Goal: Task Accomplishment & Management: Use online tool/utility

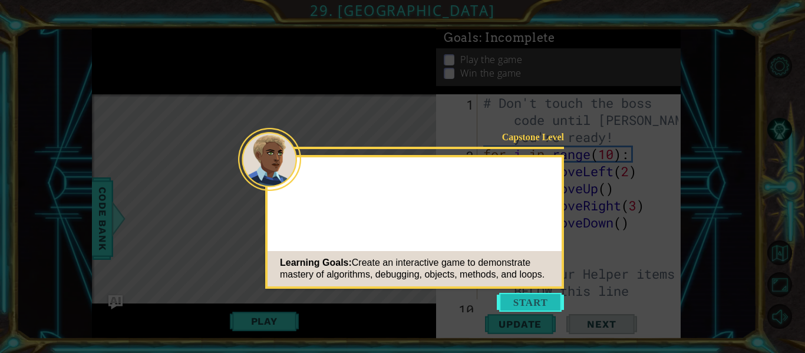
click at [527, 298] on button "Start" at bounding box center [530, 302] width 67 height 19
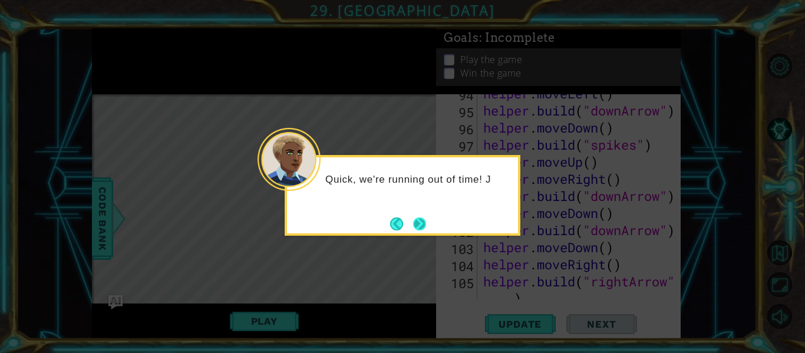
click at [420, 229] on button "Next" at bounding box center [419, 223] width 13 height 13
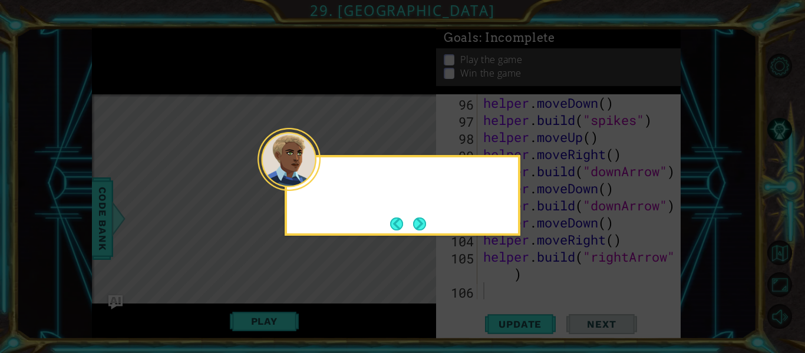
scroll to position [1999, 0]
click at [414, 219] on button "Next" at bounding box center [419, 223] width 13 height 13
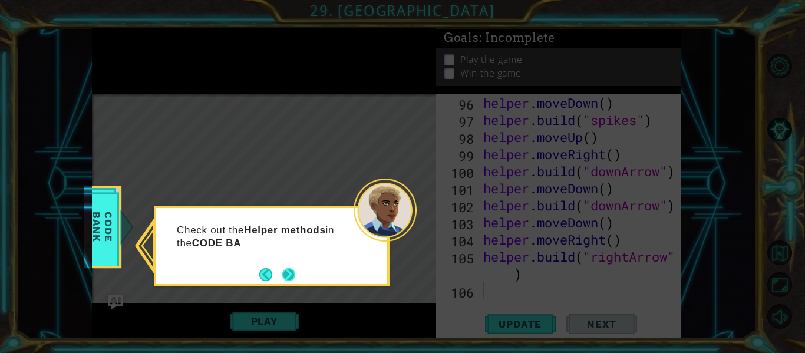
click at [291, 270] on button "Next" at bounding box center [288, 274] width 13 height 13
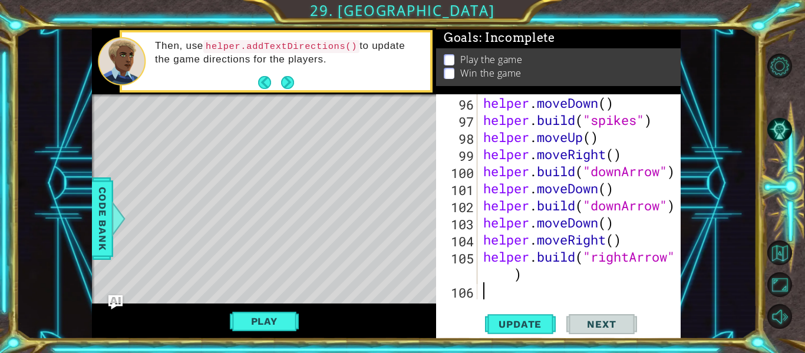
click at [565, 210] on div "helper . moveDown ( ) helper . build ( "spikes" ) helper . moveUp ( ) helper . …" at bounding box center [582, 213] width 203 height 239
type textarea "helper.build("rightArrow")"
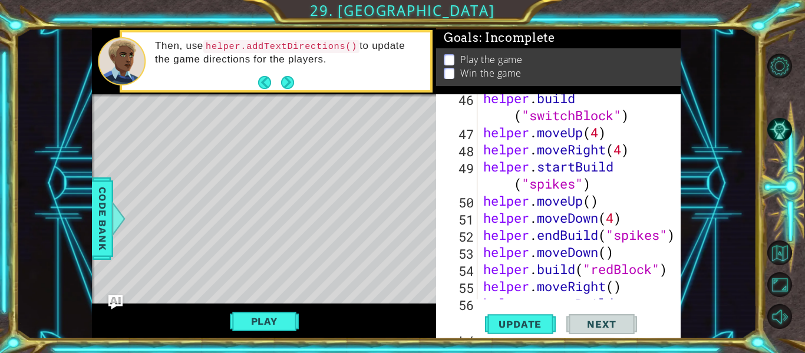
scroll to position [1013, 0]
click at [258, 323] on button "Play" at bounding box center [264, 321] width 69 height 22
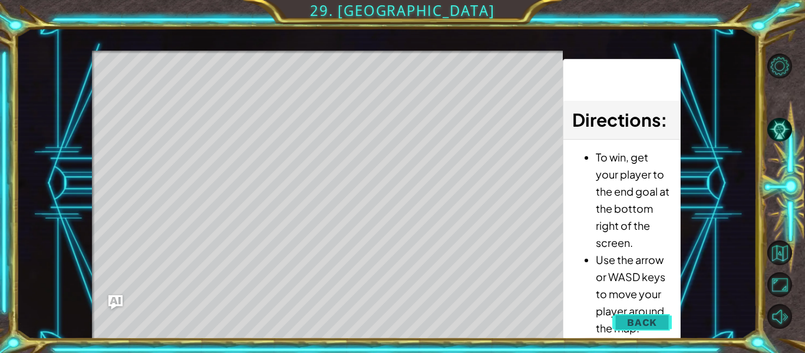
click at [636, 325] on span "Back" at bounding box center [642, 322] width 30 height 12
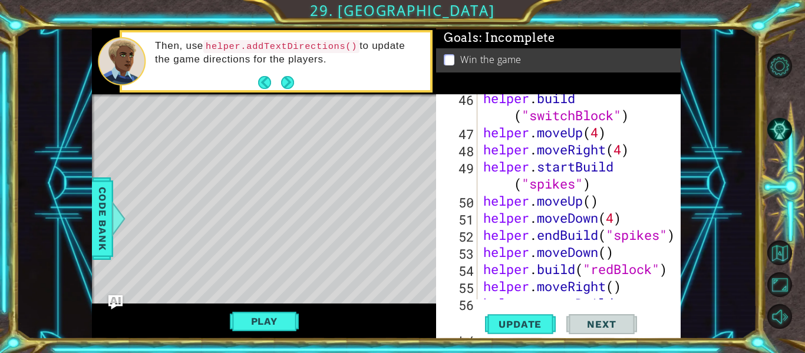
click at [801, 212] on div at bounding box center [787, 192] width 36 height 92
type textarea "`"
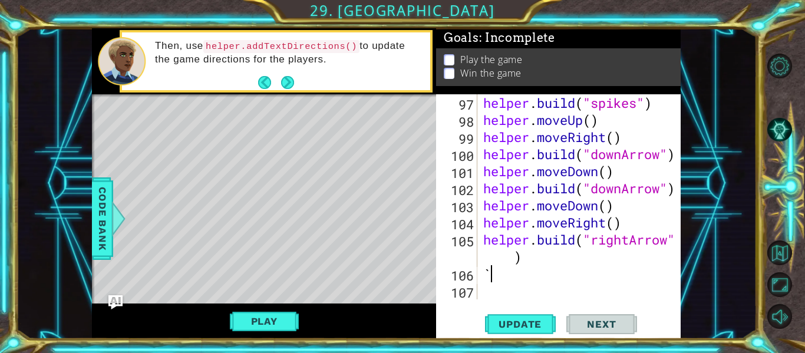
scroll to position [2016, 0]
click at [541, 328] on span "Update" at bounding box center [520, 324] width 67 height 12
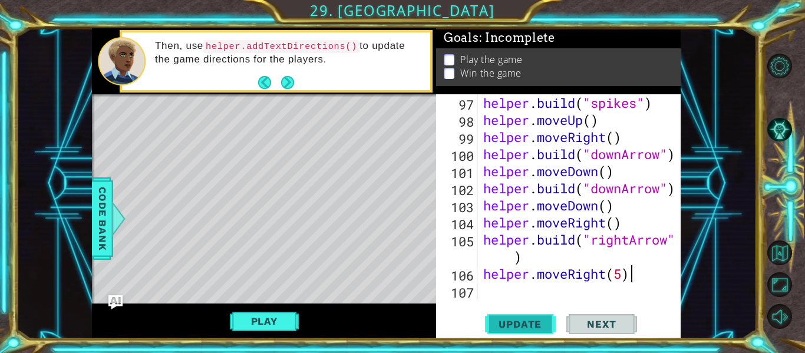
type textarea "helper.moveRight(5)"
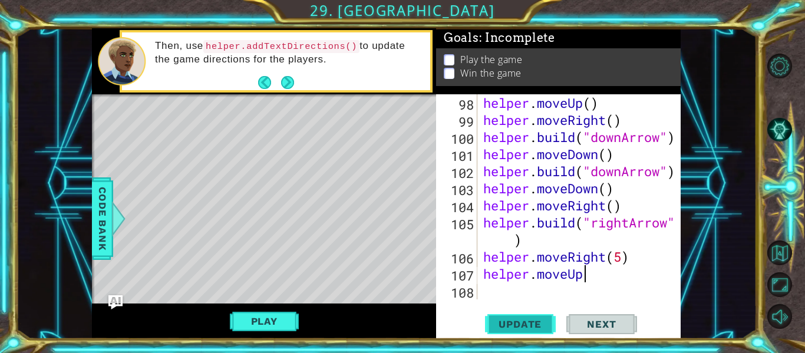
scroll to position [0, 4]
type textarea "helper.moveU"
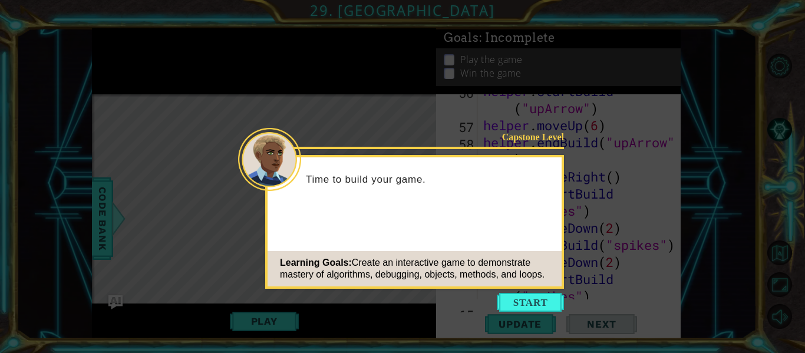
scroll to position [2033, 0]
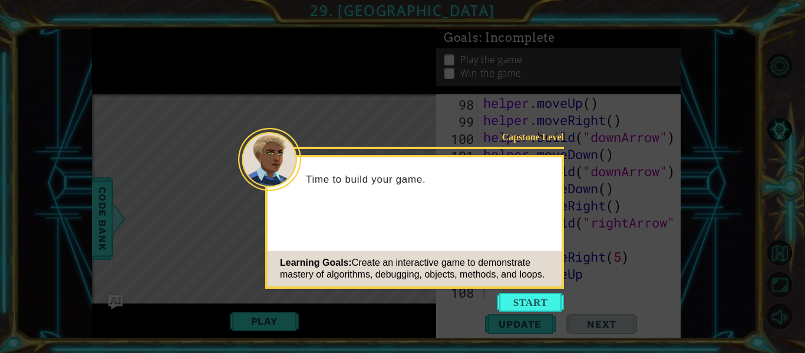
click at [543, 314] on icon at bounding box center [402, 176] width 805 height 353
click at [538, 309] on button "Start" at bounding box center [530, 302] width 67 height 19
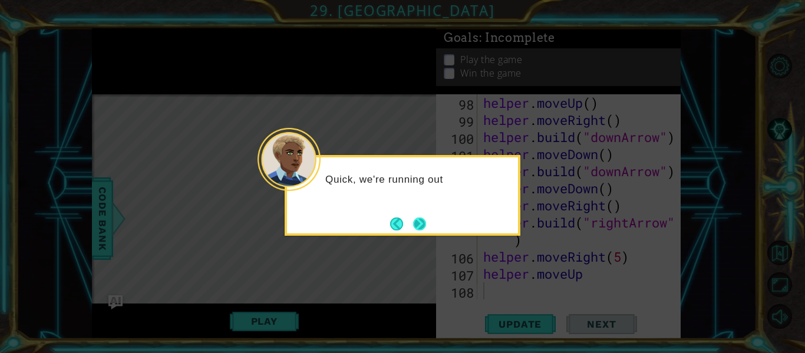
click at [420, 227] on button "Next" at bounding box center [419, 223] width 13 height 13
click at [413, 223] on button "Next" at bounding box center [419, 223] width 13 height 13
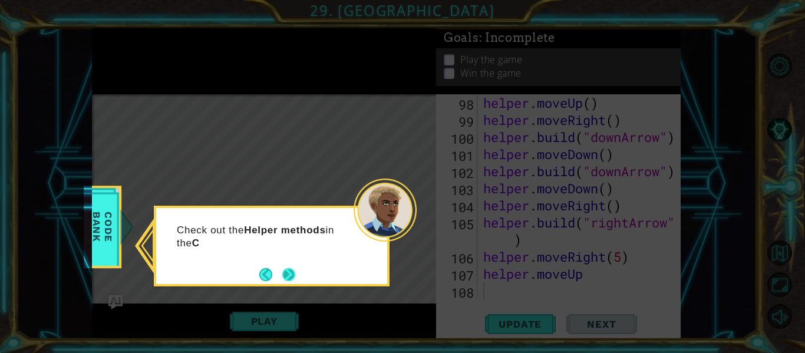
click at [282, 269] on button "Next" at bounding box center [288, 274] width 13 height 13
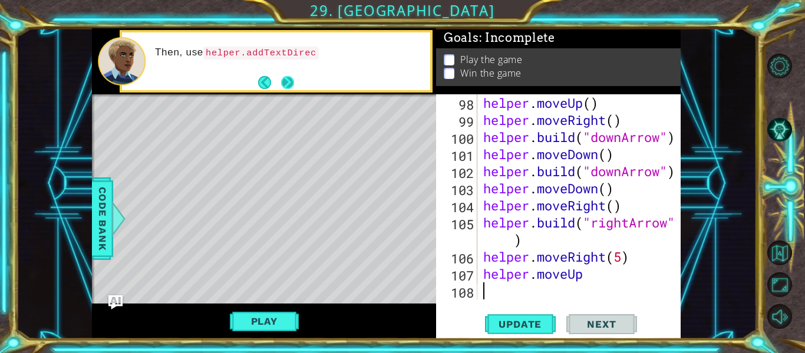
click at [289, 76] on button "Next" at bounding box center [287, 82] width 13 height 13
click at [288, 77] on button "Next" at bounding box center [287, 82] width 13 height 13
click at [536, 318] on span "Update" at bounding box center [520, 324] width 67 height 12
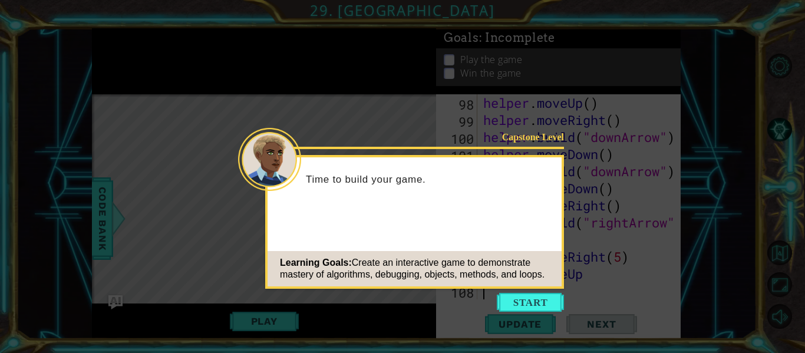
scroll to position [2033, 0]
click at [508, 309] on button "Start" at bounding box center [530, 302] width 67 height 19
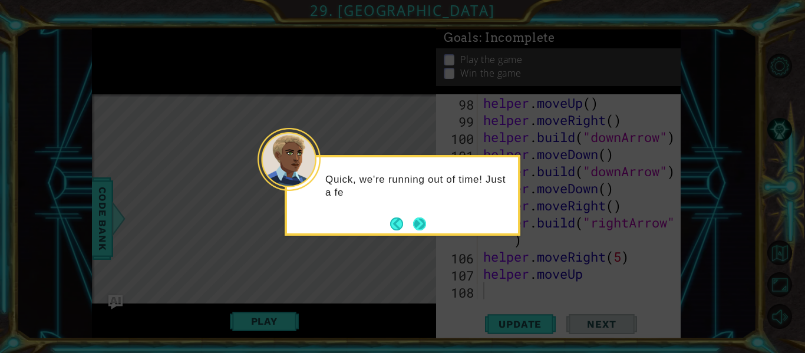
click at [422, 217] on button "Next" at bounding box center [419, 223] width 13 height 13
click at [421, 220] on button "Next" at bounding box center [419, 223] width 13 height 13
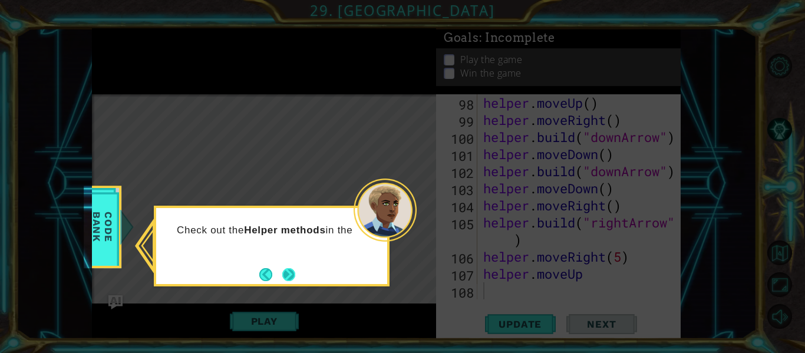
click at [287, 280] on button "Next" at bounding box center [288, 274] width 13 height 13
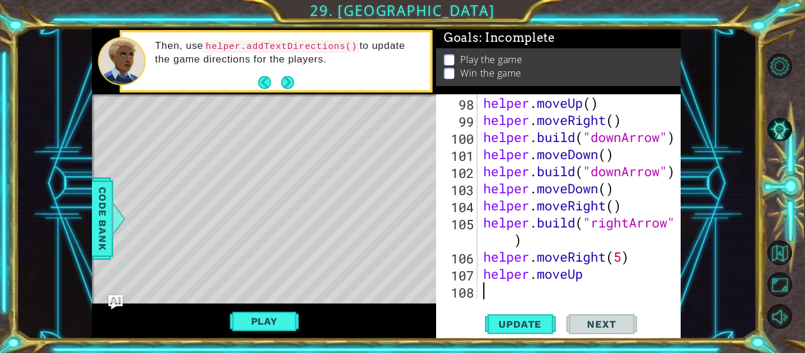
type textarea "b"
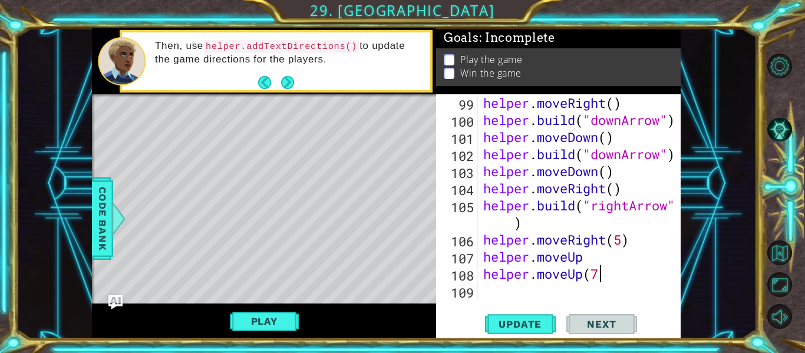
scroll to position [0, 5]
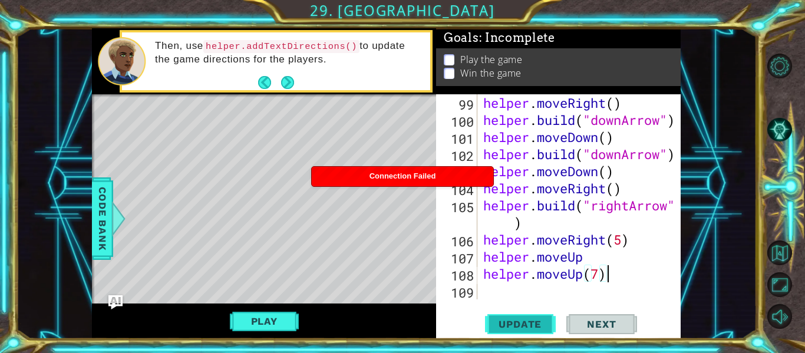
type textarea "helper.moveUp(7)"
click at [503, 318] on span "Update" at bounding box center [520, 324] width 67 height 12
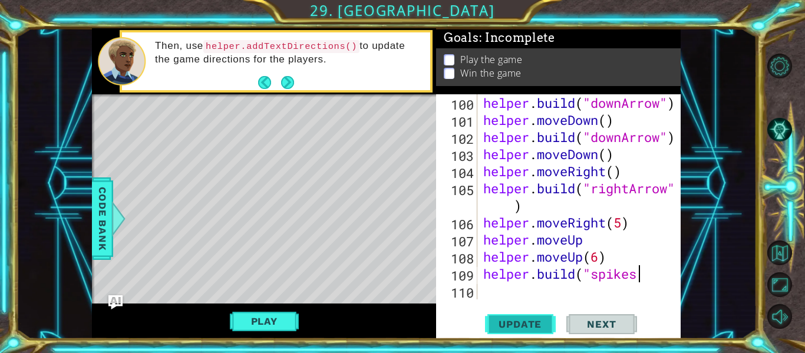
scroll to position [0, 7]
type textarea "[DOMAIN_NAME]("spikes")"
